Goal: Task Accomplishment & Management: Manage account settings

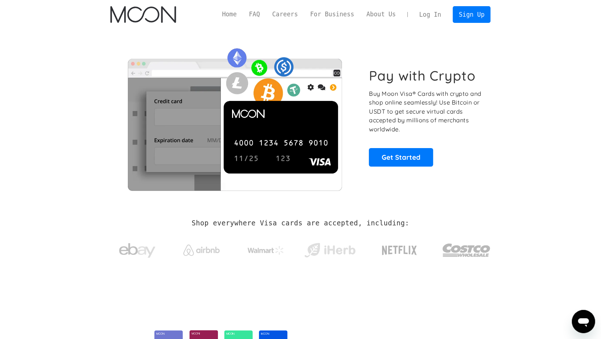
click at [438, 13] on link "Log In" at bounding box center [430, 15] width 34 height 16
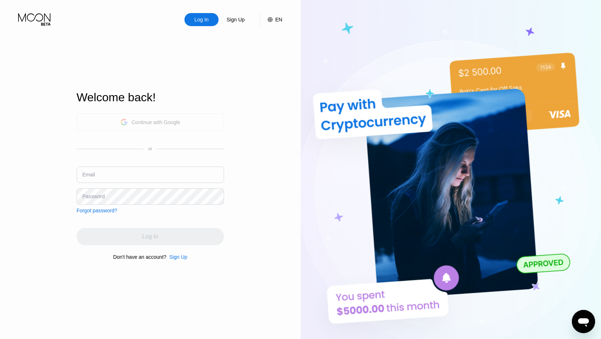
click at [152, 119] on div "Continue with Google" at bounding box center [155, 122] width 49 height 6
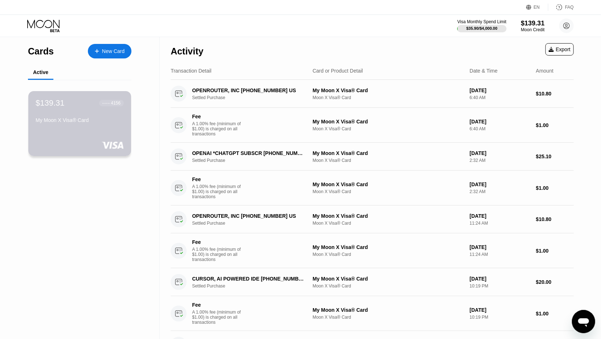
click at [114, 106] on div "4156" at bounding box center [116, 103] width 10 height 5
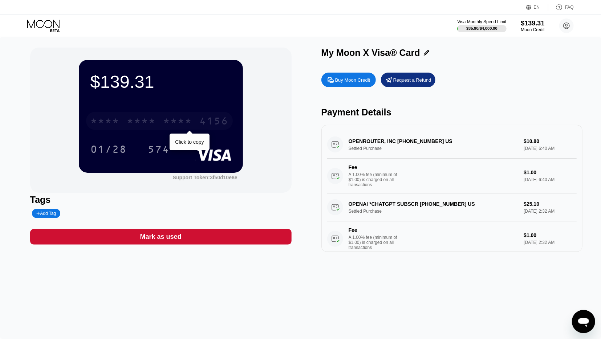
click at [222, 124] on div "4156" at bounding box center [213, 122] width 29 height 12
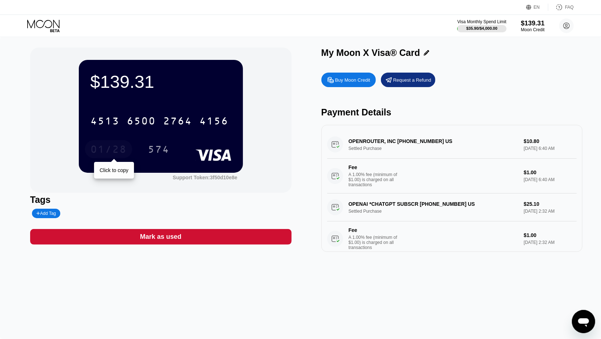
click at [115, 154] on div "01/28" at bounding box center [108, 151] width 36 height 12
click at [48, 27] on icon at bounding box center [43, 24] width 32 height 8
